Goal: Task Accomplishment & Management: Use online tool/utility

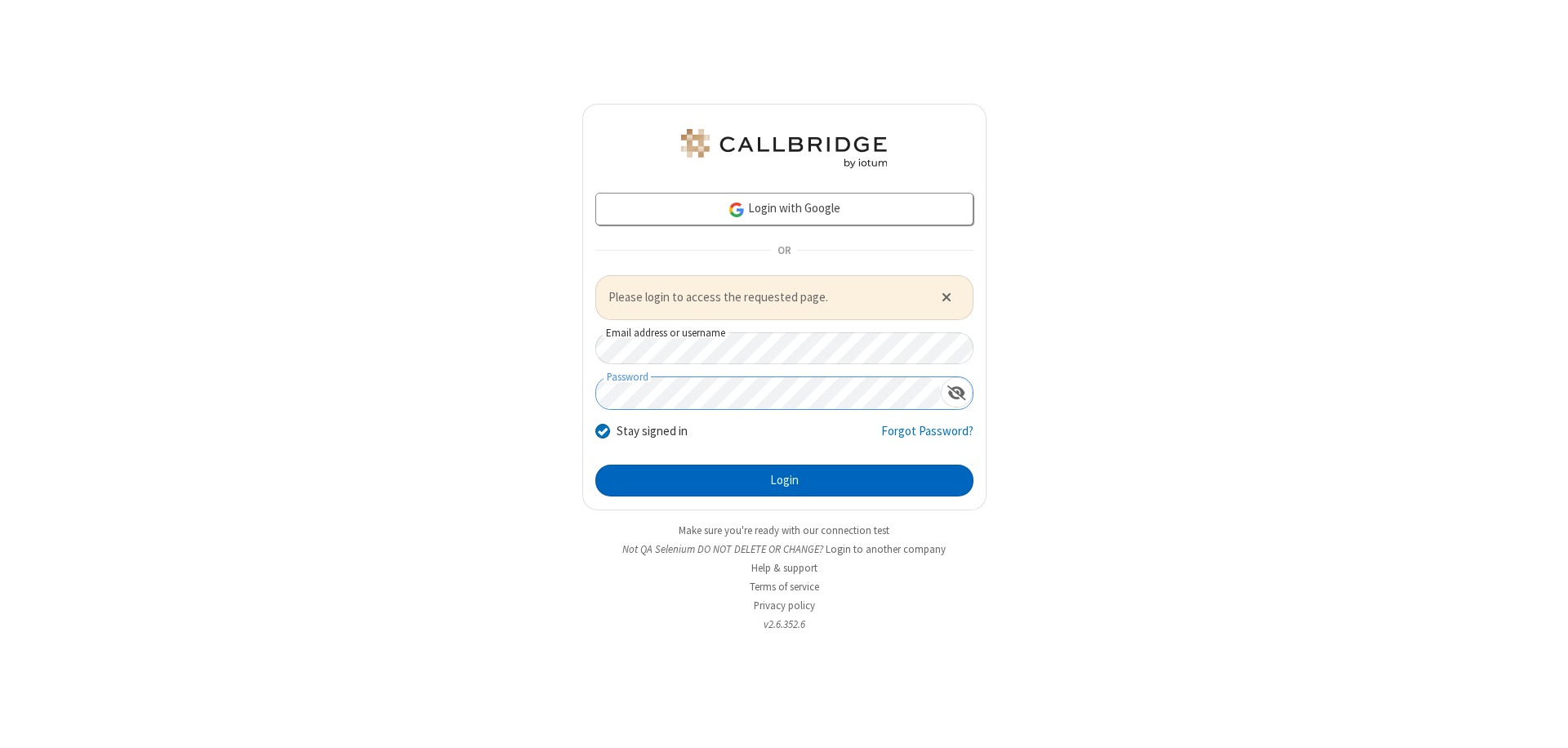
click at [784, 481] on button "Login" at bounding box center [784, 481] width 378 height 33
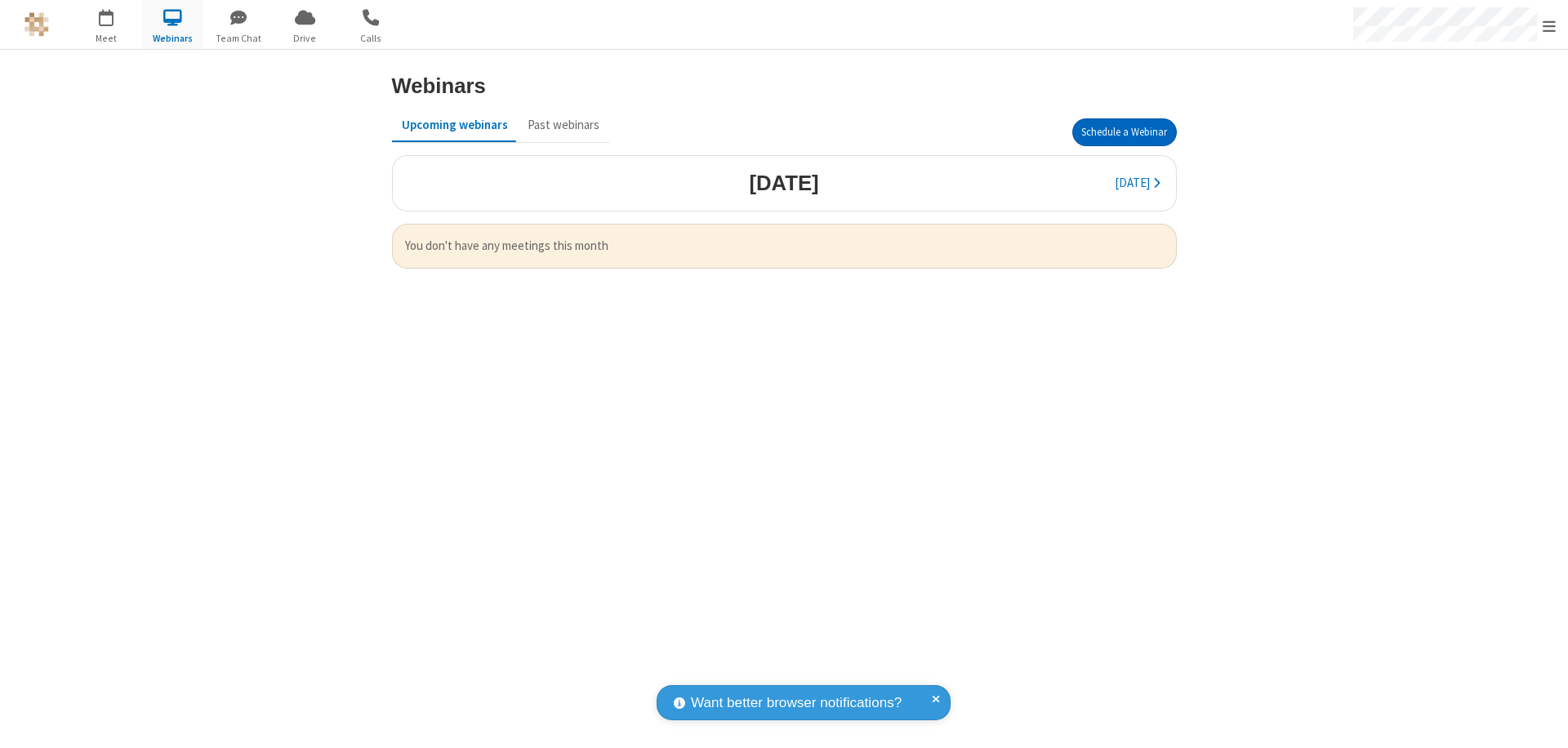
click at [1124, 132] on button "Schedule a Webinar" at bounding box center [1125, 132] width 105 height 28
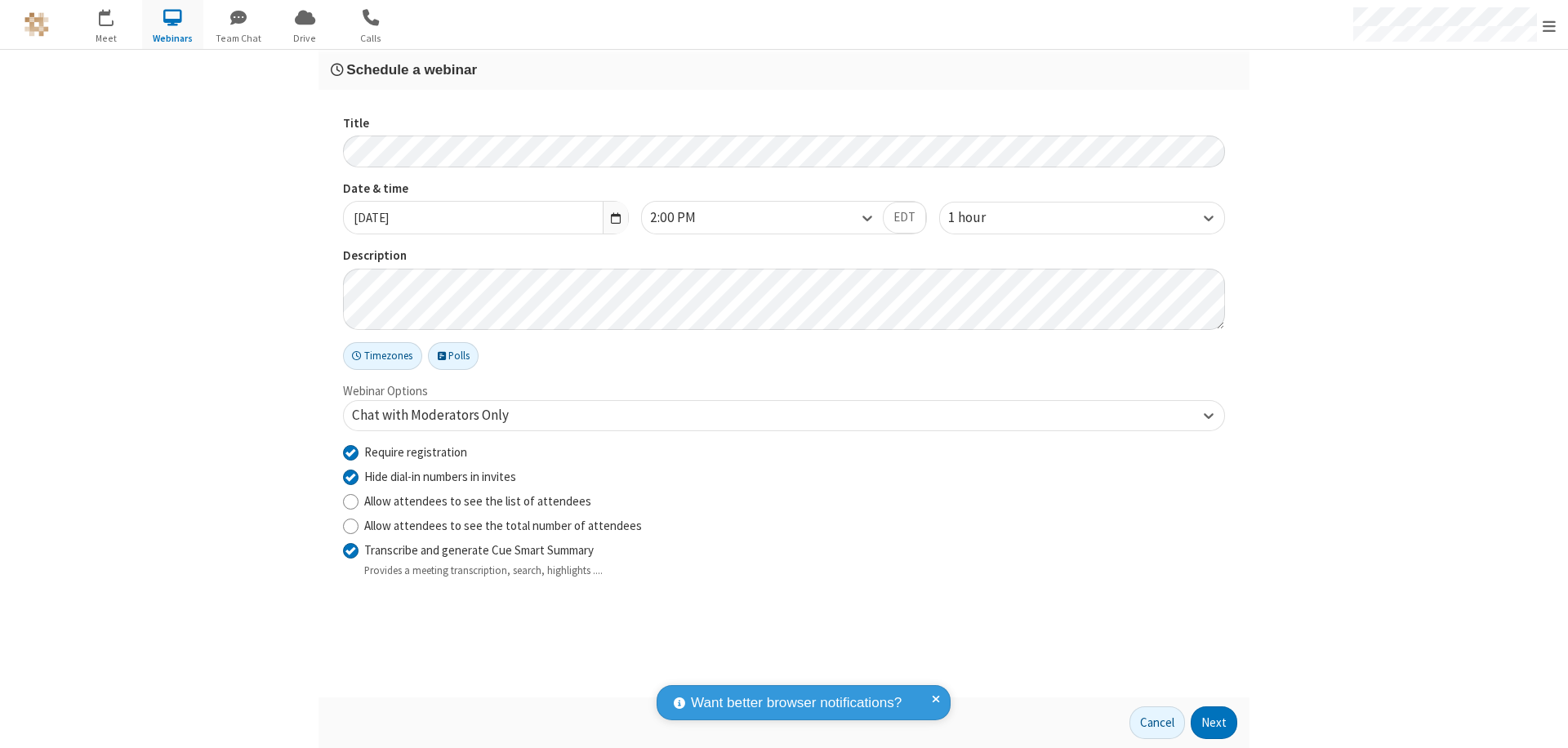
click at [350, 452] on input "Require registration" at bounding box center [350, 452] width 15 height 17
checkbox input "false"
click at [1214, 723] on button "Next" at bounding box center [1214, 723] width 47 height 33
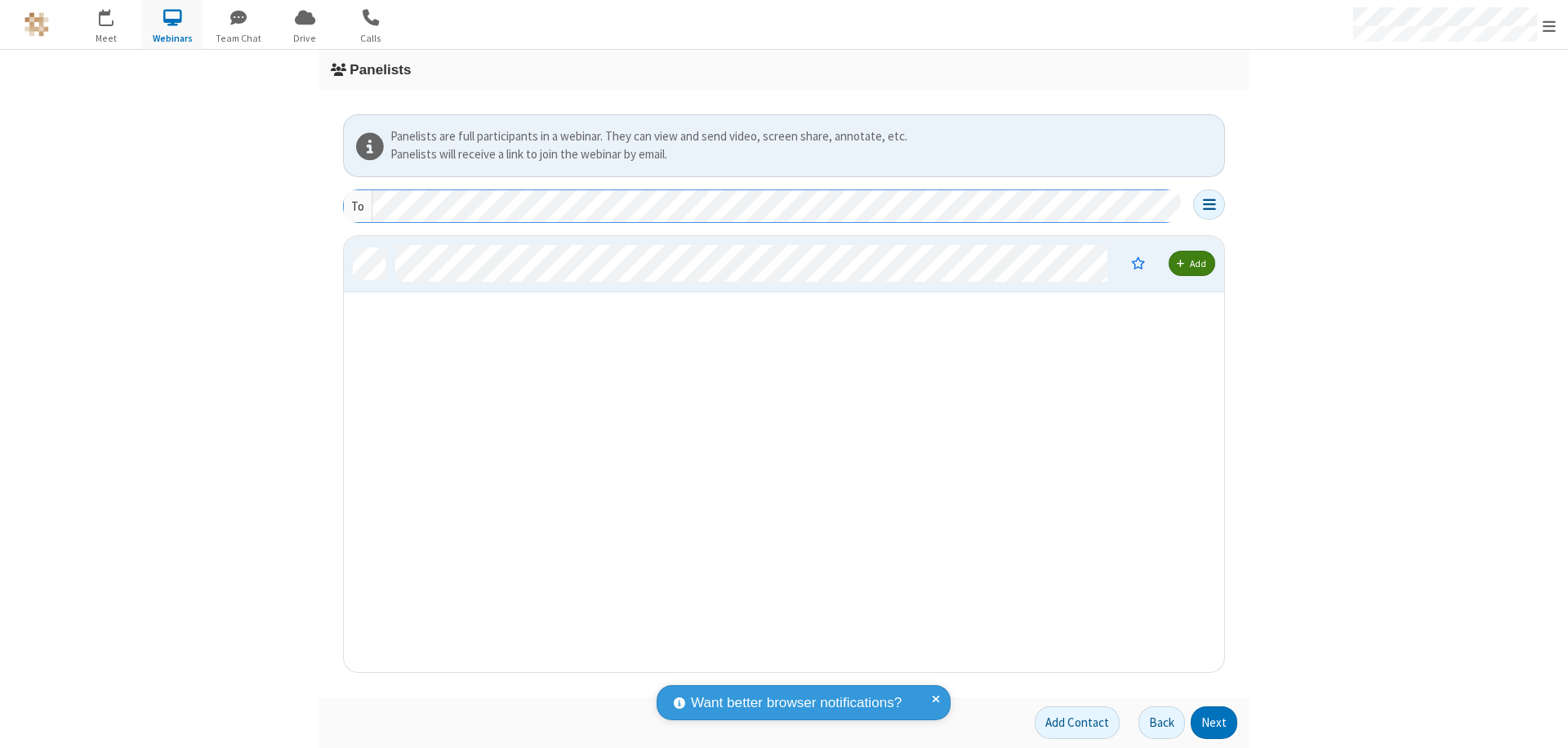
scroll to position [424, 868]
click at [1214, 723] on button "Next" at bounding box center [1214, 723] width 47 height 33
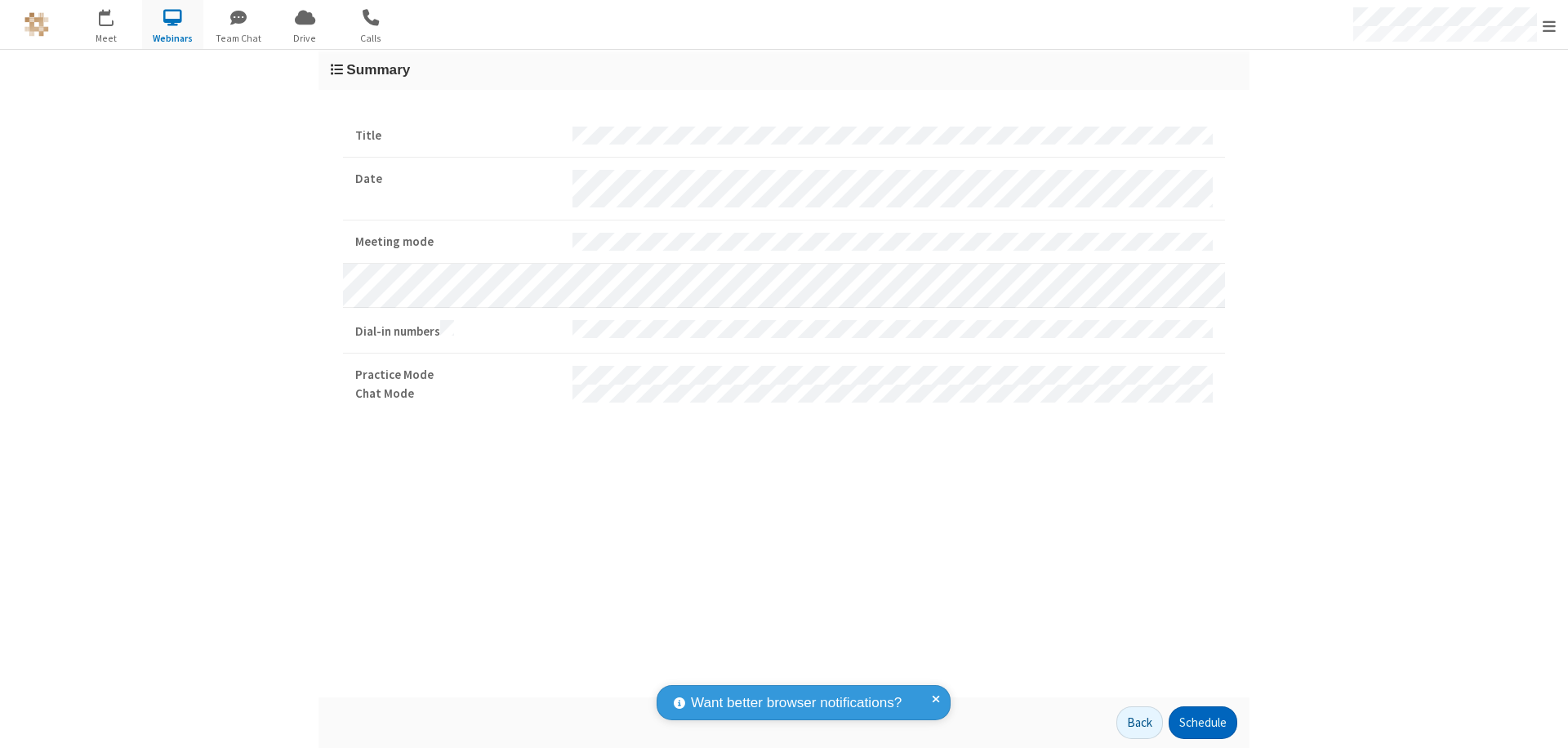
click at [1202, 723] on button "Schedule" at bounding box center [1203, 723] width 69 height 33
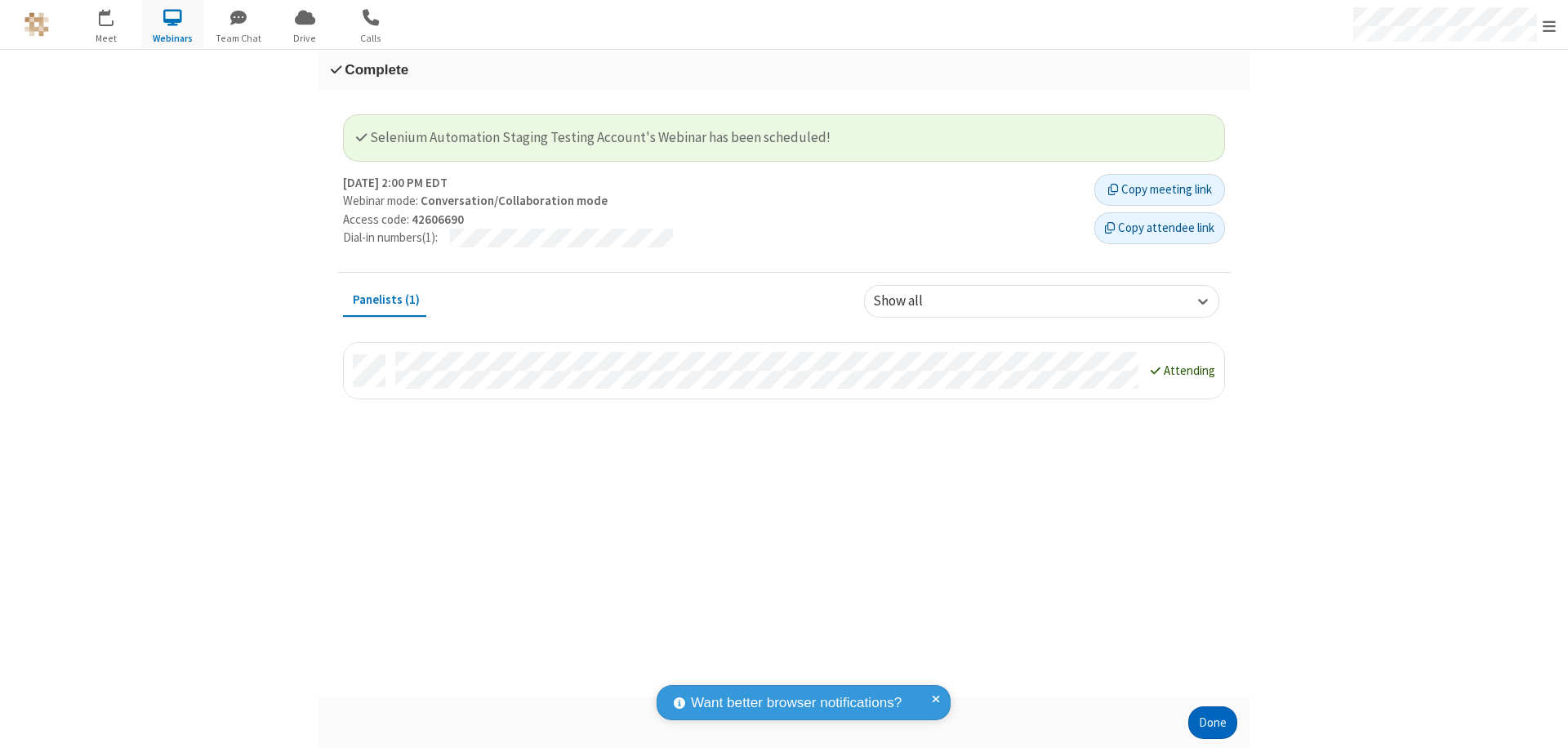
click at [1213, 723] on button "Done" at bounding box center [1212, 723] width 49 height 33
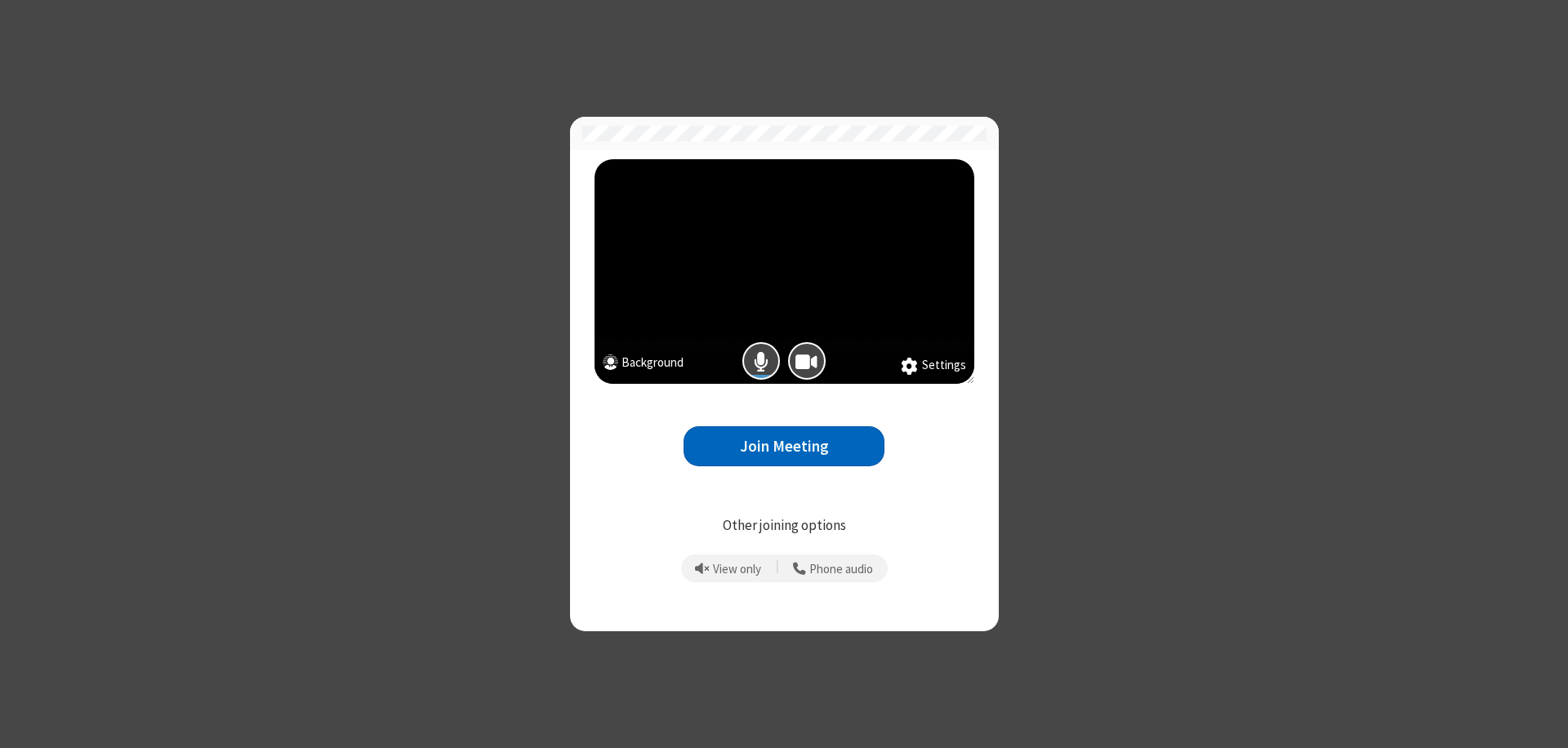
click at [784, 446] on button "Join Meeting" at bounding box center [784, 446] width 201 height 40
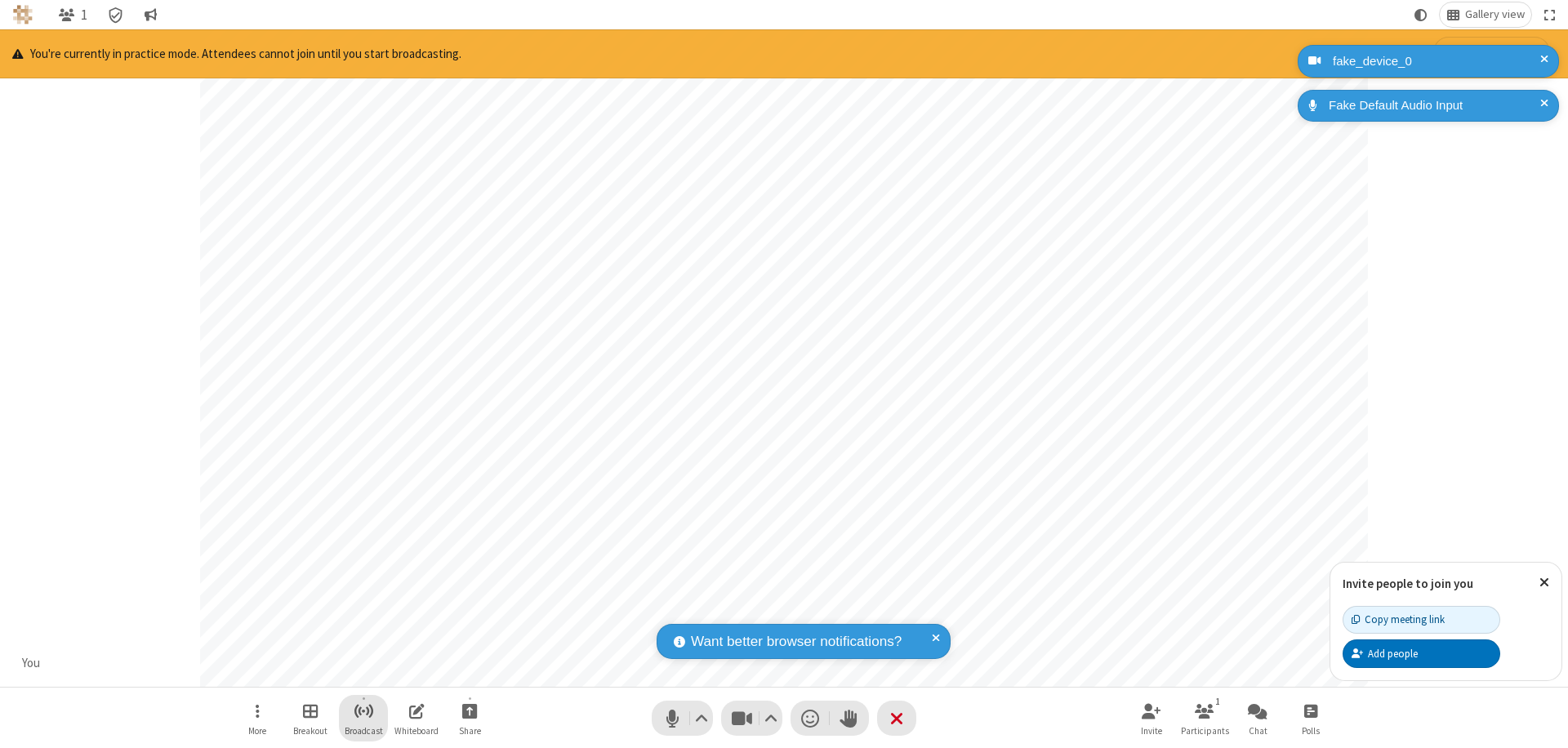
click at [362, 711] on span "Start broadcast" at bounding box center [363, 711] width 21 height 21
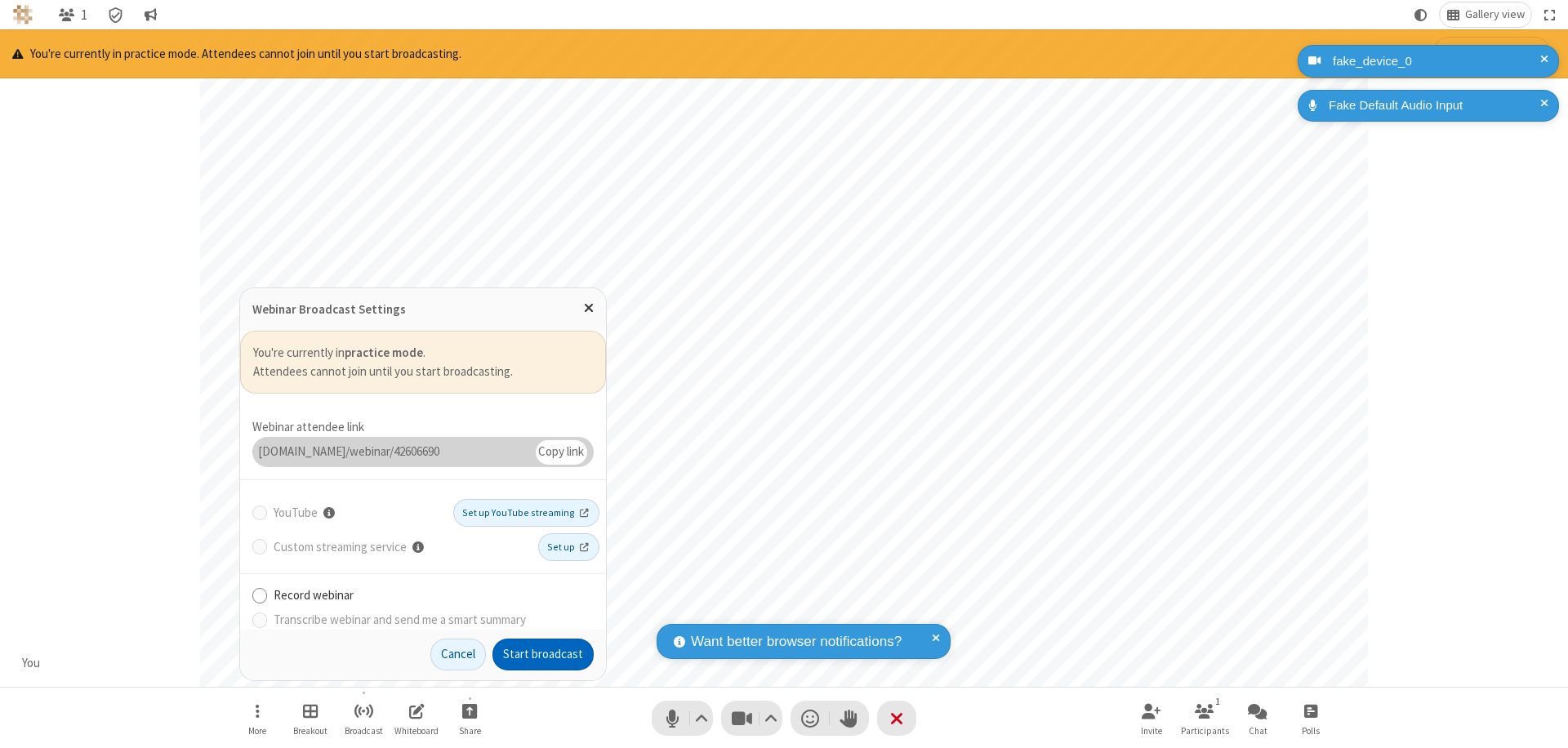
click at [543, 654] on button "Start broadcast" at bounding box center [543, 655] width 101 height 33
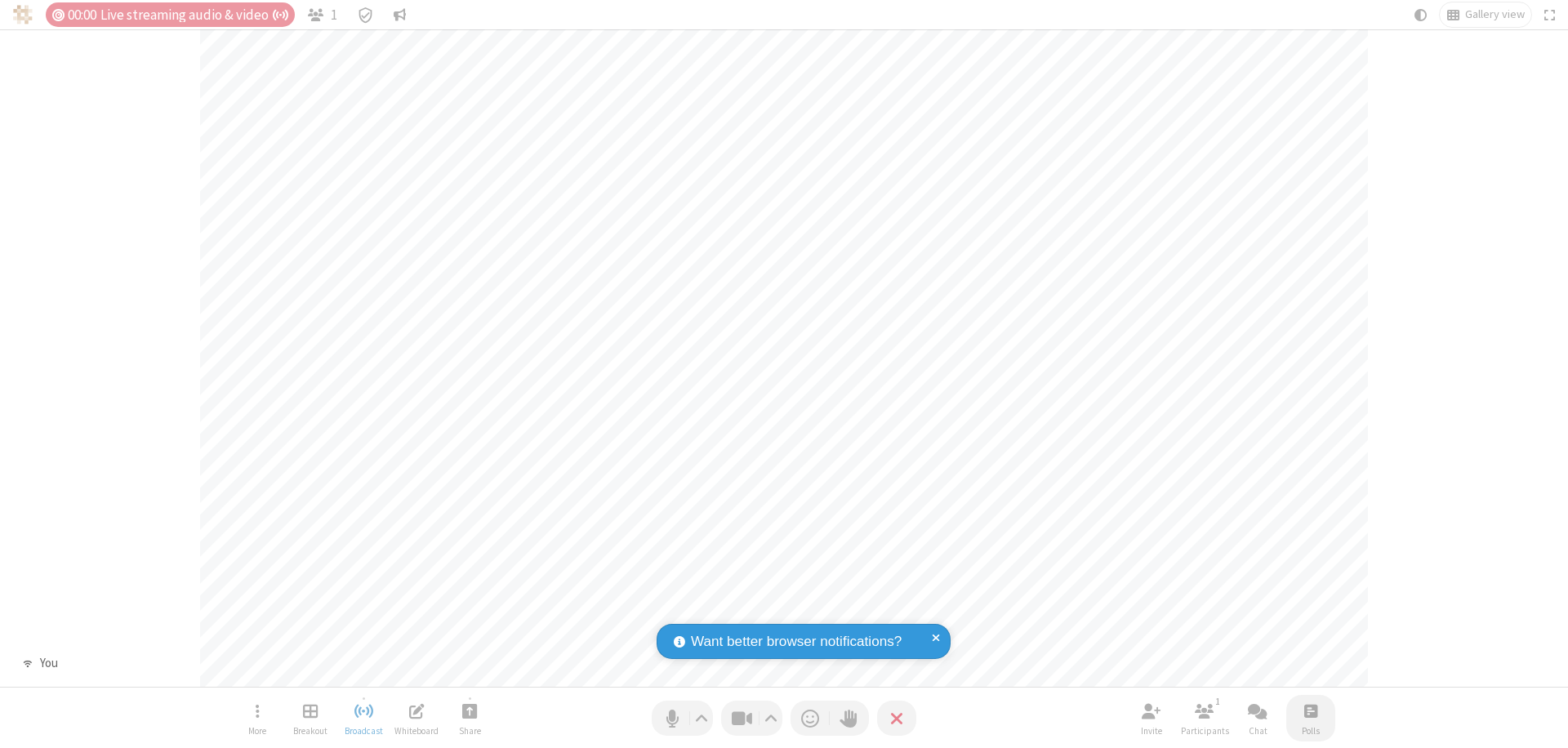
click at [1310, 711] on span "Open poll" at bounding box center [1311, 711] width 13 height 21
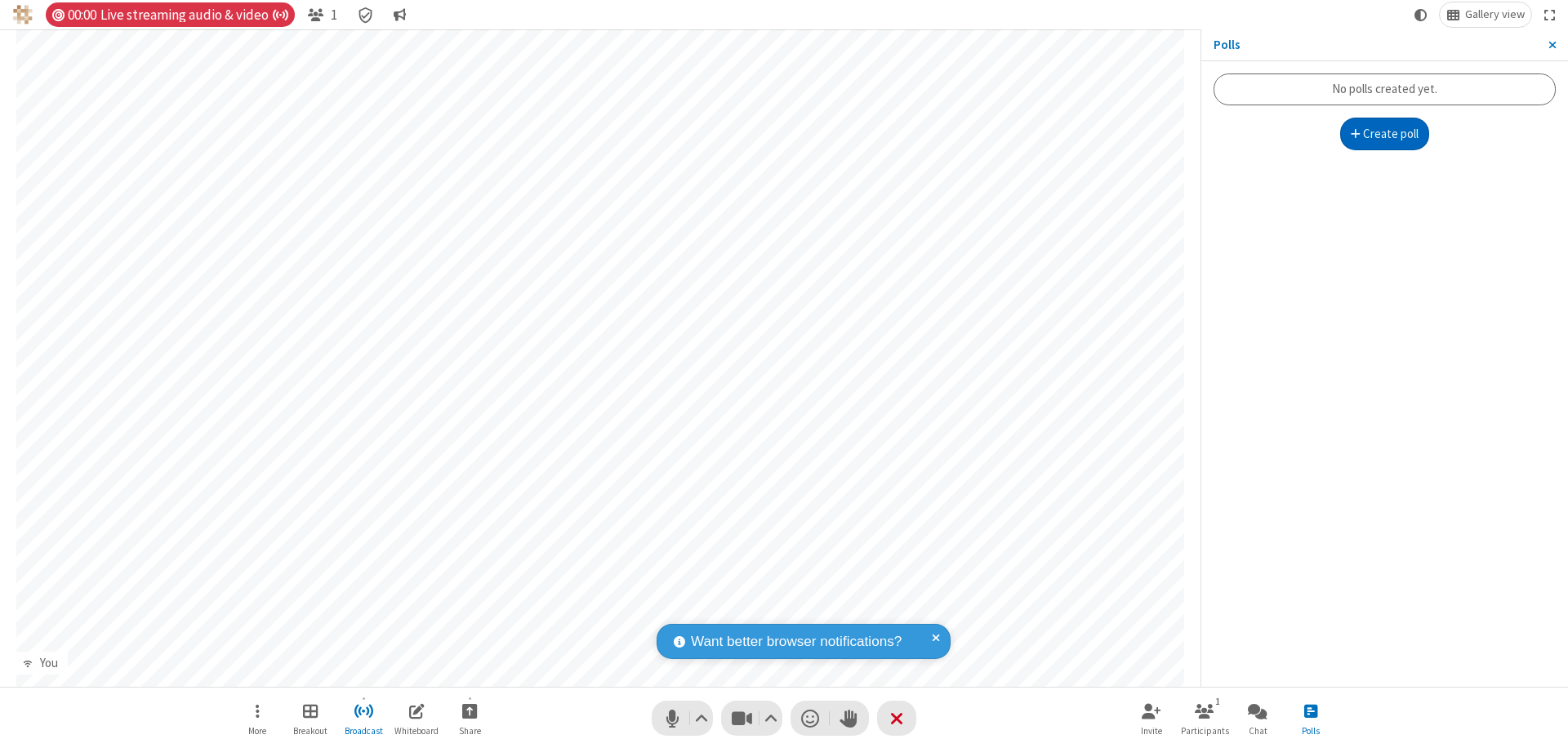
click at [1384, 134] on button "Create poll" at bounding box center [1385, 134] width 89 height 33
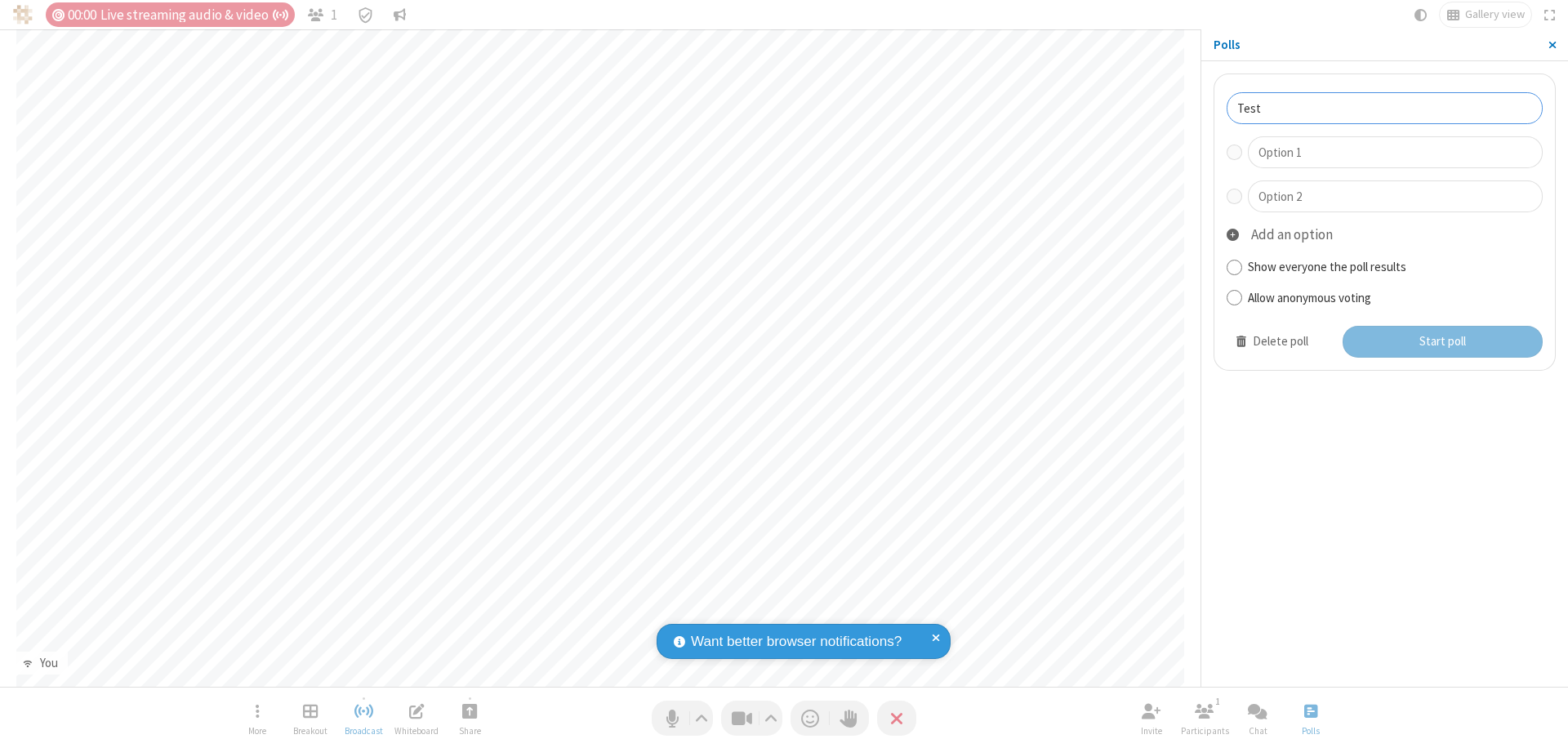
type input "Test"
type input "Yes"
type input "No"
click at [1442, 341] on button "Start poll" at bounding box center [1442, 342] width 201 height 33
